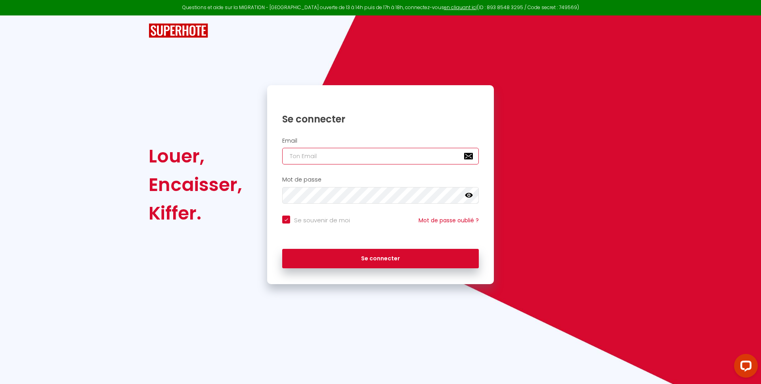
click at [295, 155] on input "email" at bounding box center [380, 156] width 197 height 17
type input "[EMAIL_ADDRESS][DOMAIN_NAME]"
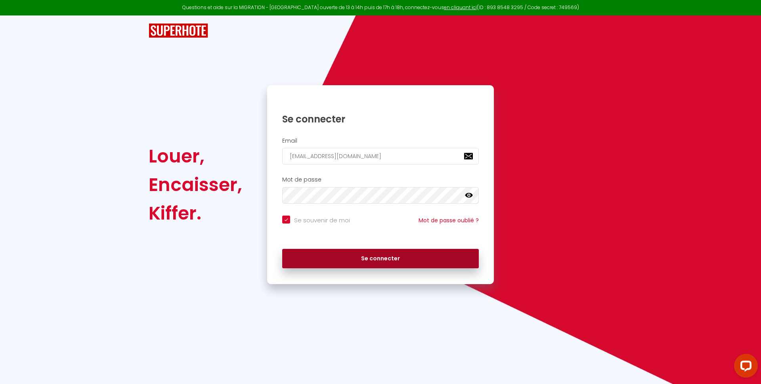
click at [364, 256] on button "Se connecter" at bounding box center [380, 259] width 197 height 20
checkbox input "true"
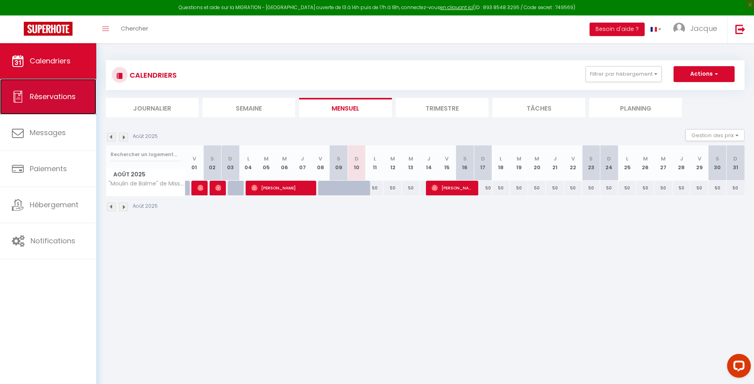
click at [62, 97] on span "Réservations" at bounding box center [53, 97] width 46 height 10
select select "not_cancelled"
